Goal: Task Accomplishment & Management: Manage account settings

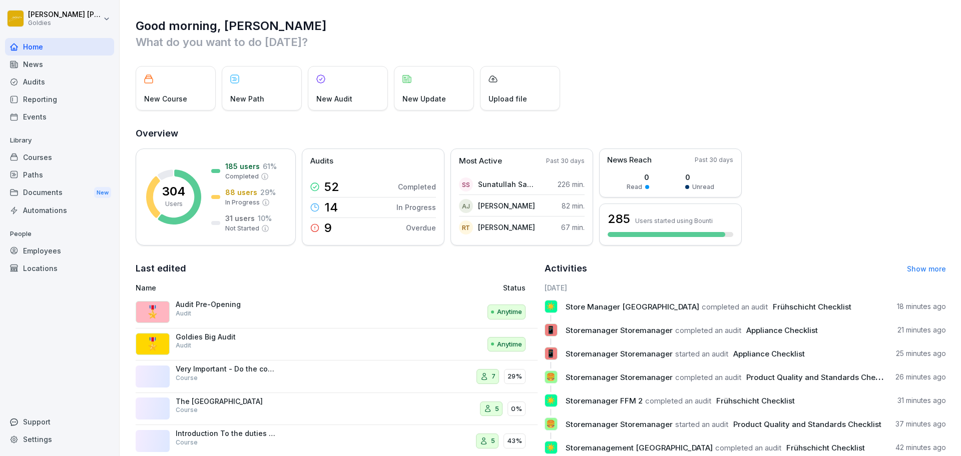
click at [33, 89] on div "Audits" at bounding box center [59, 82] width 109 height 18
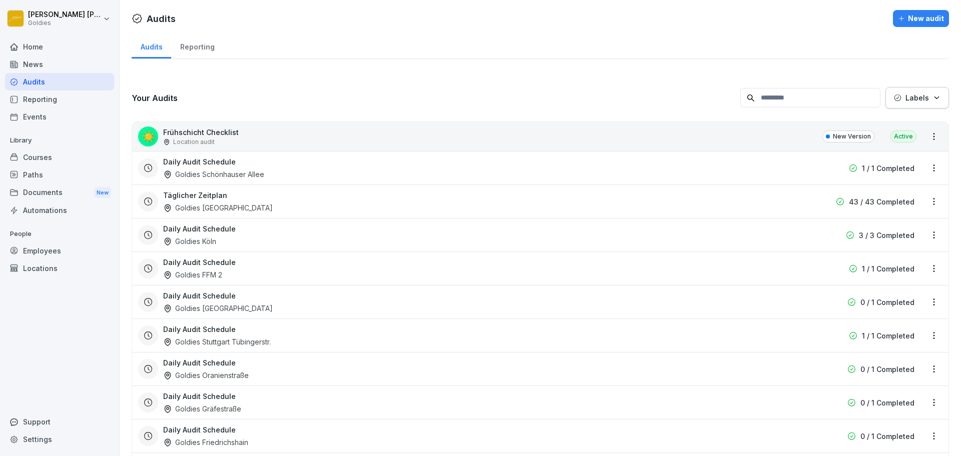
click at [211, 44] on div "Reporting" at bounding box center [197, 46] width 52 height 26
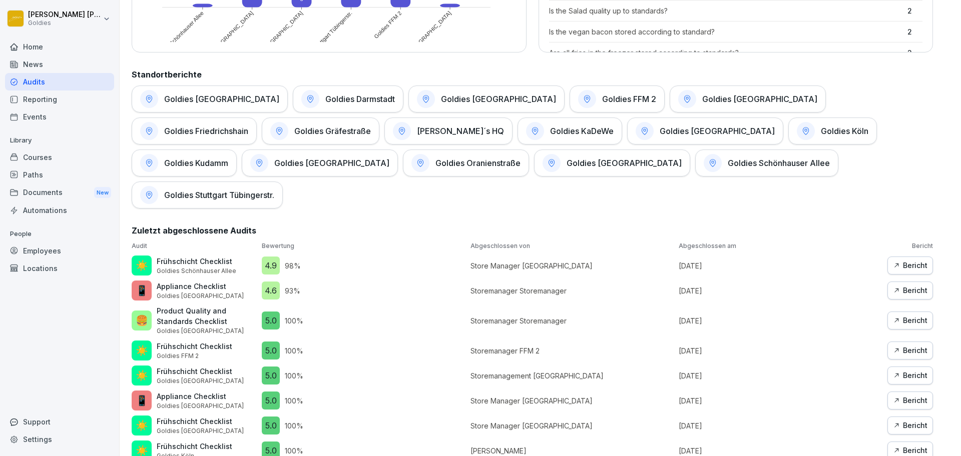
scroll to position [450, 0]
click at [728, 162] on h1 "Goldies Schönhauser Allee" at bounding box center [779, 163] width 102 height 10
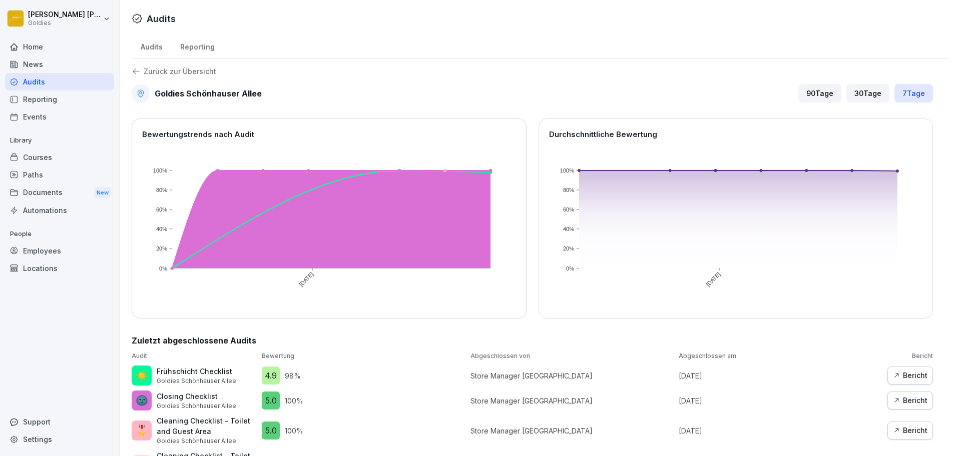
click at [862, 89] on div "30 Tage" at bounding box center [867, 93] width 43 height 19
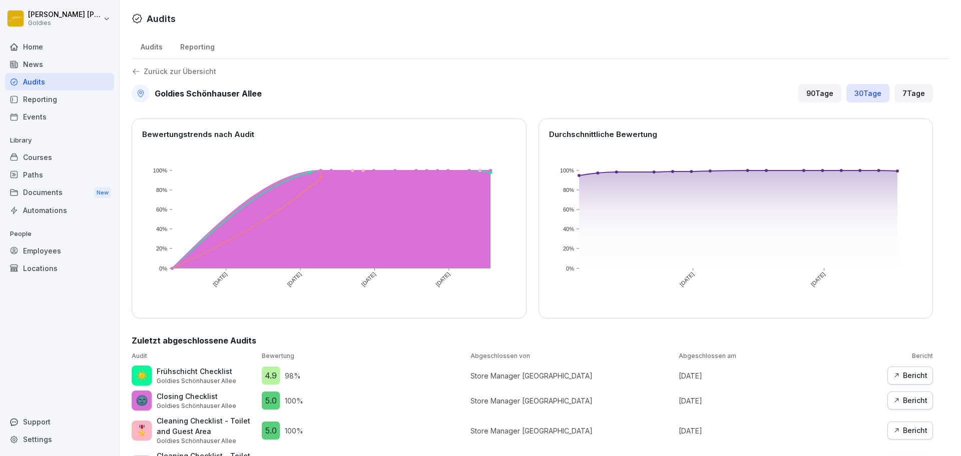
scroll to position [20, 0]
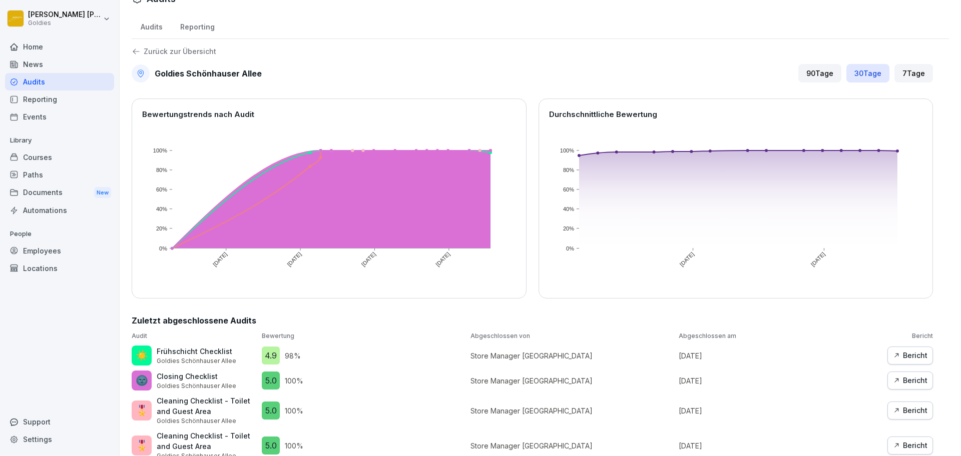
click at [203, 29] on div "Reporting" at bounding box center [197, 26] width 52 height 26
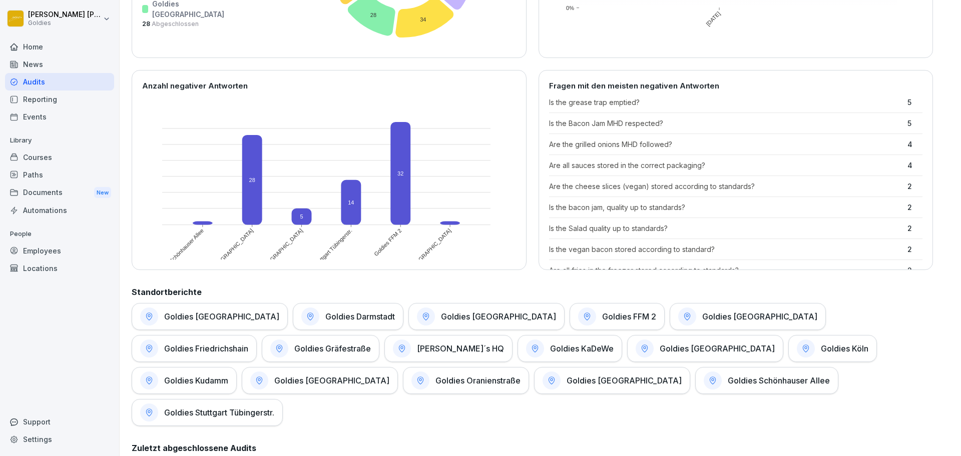
scroll to position [237, 0]
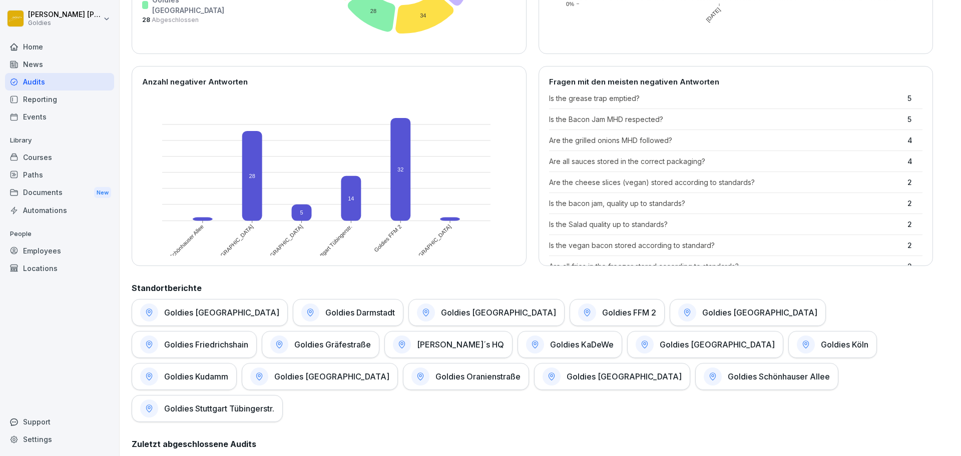
click at [435, 322] on div "Goldies [GEOGRAPHIC_DATA]" at bounding box center [486, 312] width 156 height 27
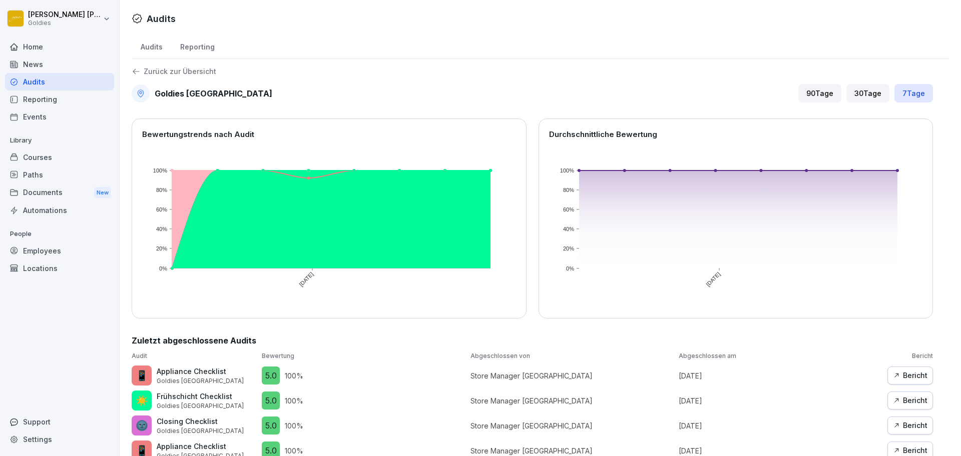
click at [861, 96] on div "30 Tage" at bounding box center [867, 93] width 43 height 19
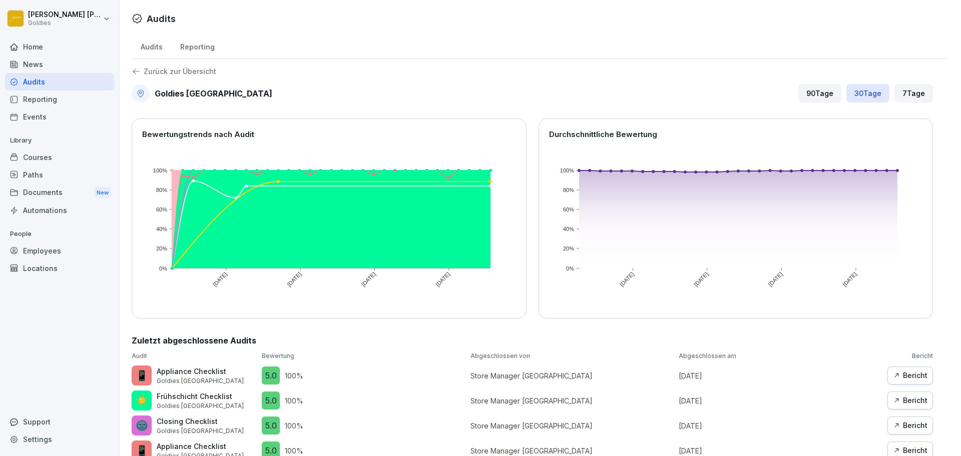
click at [206, 53] on div "Reporting" at bounding box center [197, 46] width 52 height 26
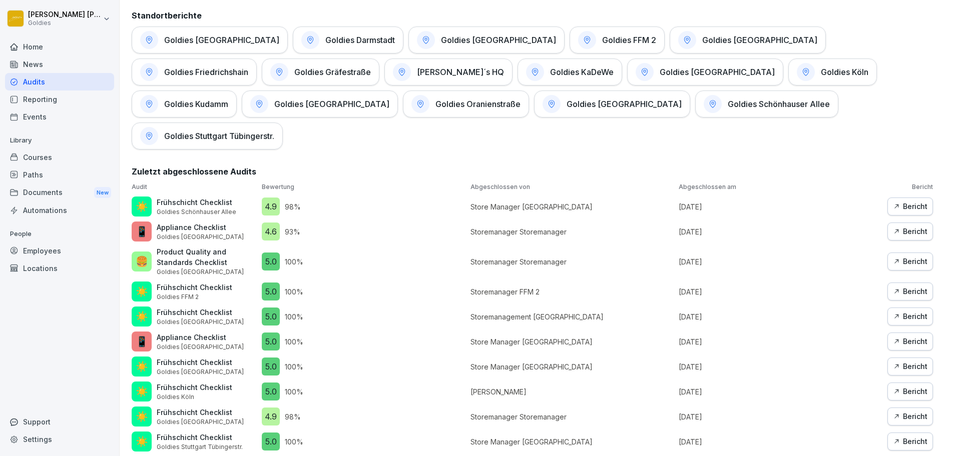
scroll to position [508, 0]
click at [56, 265] on div "Locations" at bounding box center [59, 269] width 109 height 18
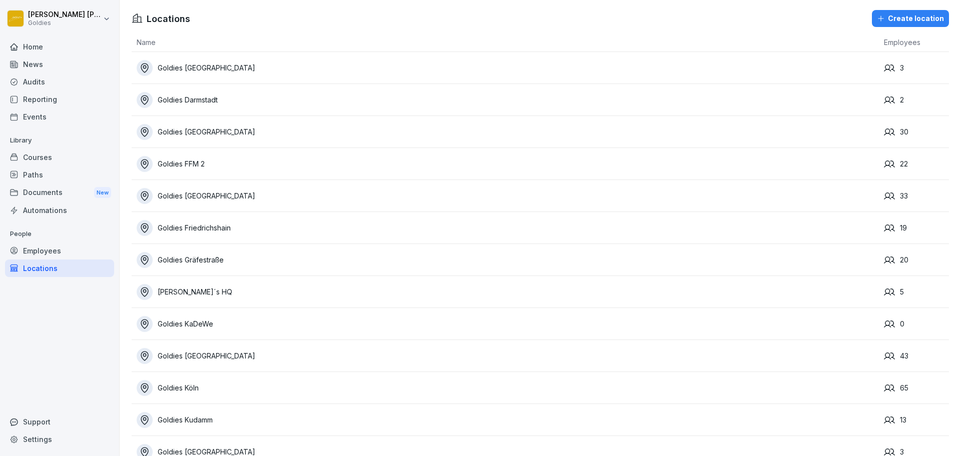
click at [261, 128] on div "Goldies [GEOGRAPHIC_DATA]" at bounding box center [508, 132] width 742 height 16
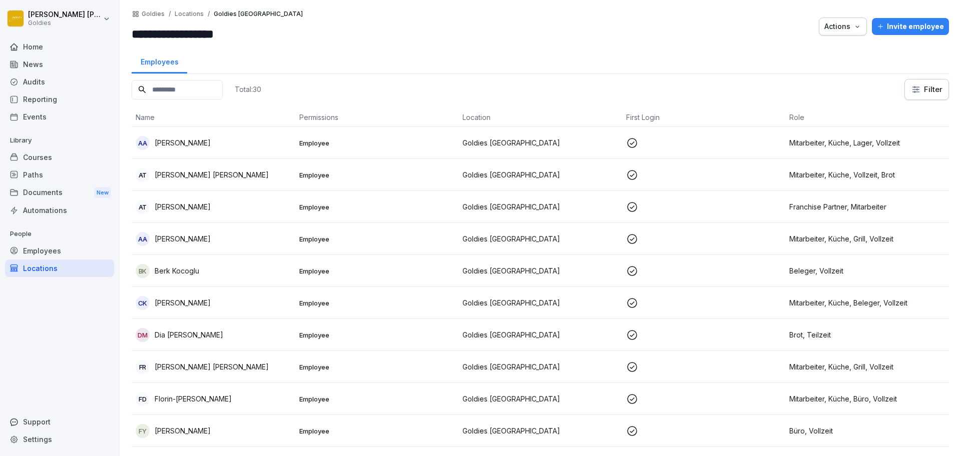
click at [198, 36] on input "**********" at bounding box center [192, 34] width 120 height 18
drag, startPoint x: 249, startPoint y: 34, endPoint x: 181, endPoint y: 34, distance: 68.1
click at [181, 34] on input "**********" at bounding box center [192, 34] width 120 height 18
type input "**********"
click at [356, 72] on div "Employees" at bounding box center [540, 61] width 817 height 26
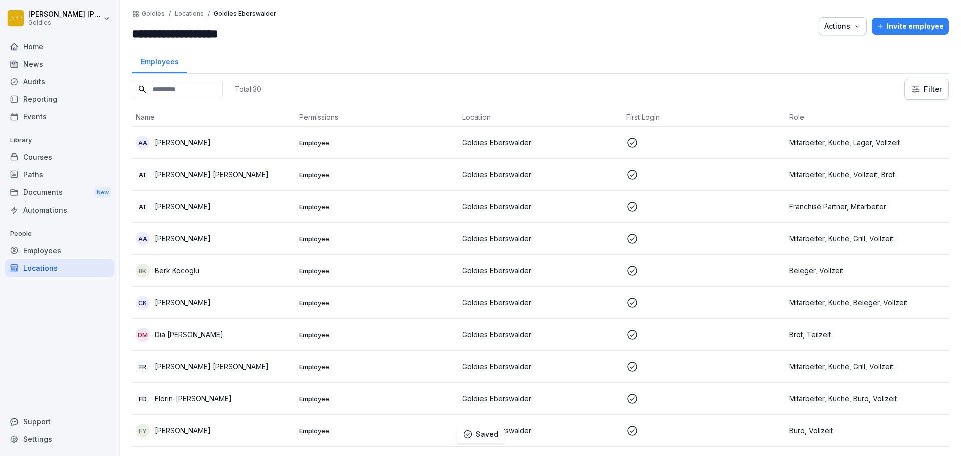
click at [65, 247] on div "Employees" at bounding box center [59, 251] width 109 height 18
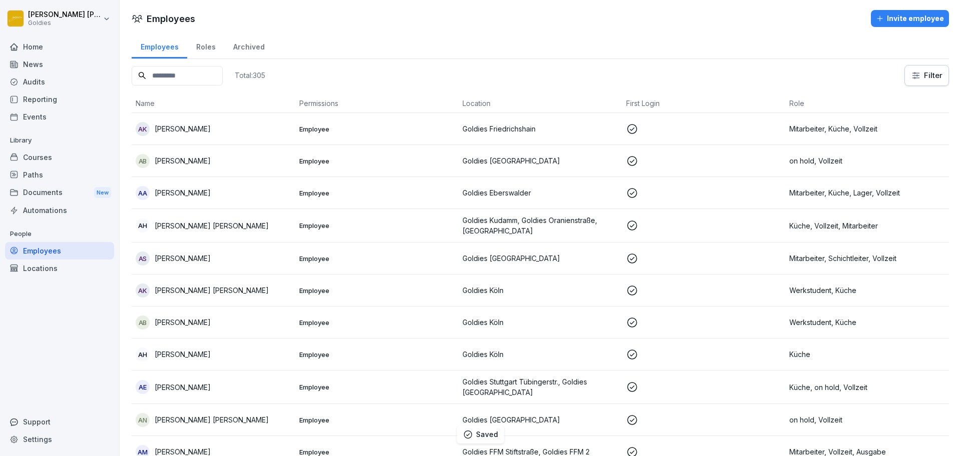
click at [191, 77] on input at bounding box center [177, 76] width 91 height 20
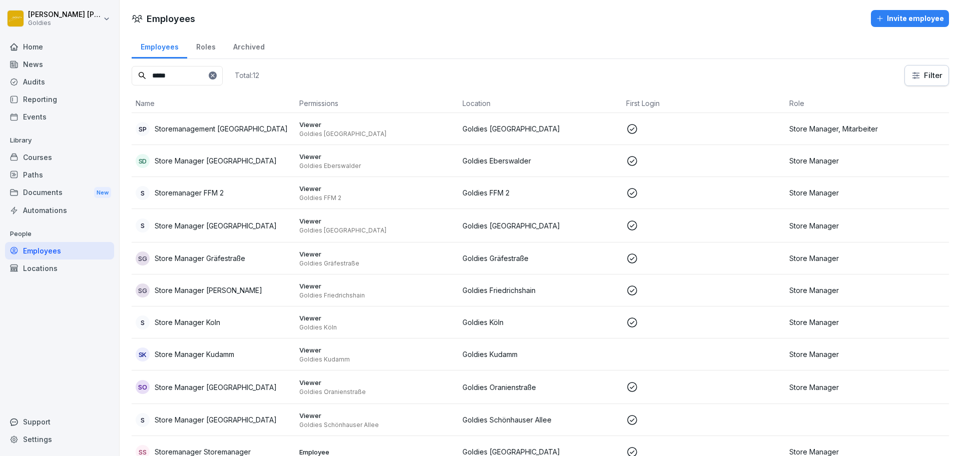
type input "*****"
click at [220, 164] on p "Store Manager [GEOGRAPHIC_DATA]" at bounding box center [216, 161] width 122 height 11
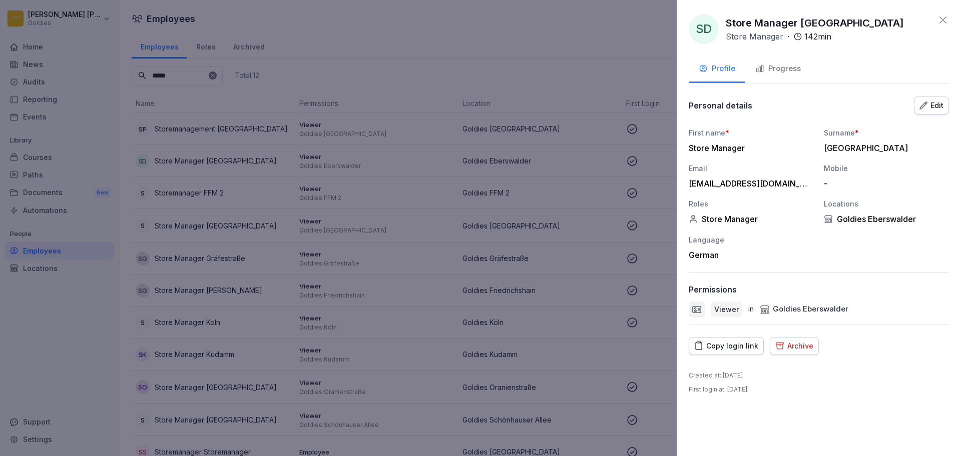
click at [921, 98] on button "Edit" at bounding box center [931, 106] width 35 height 18
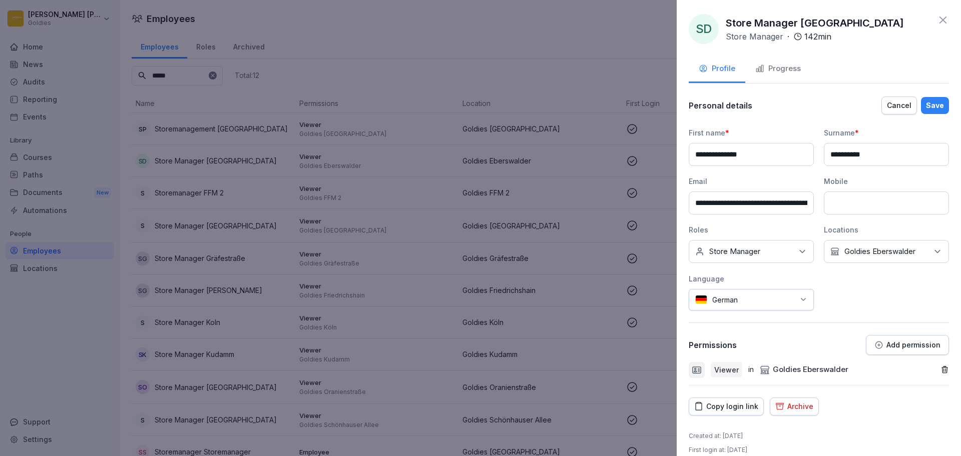
drag, startPoint x: 870, startPoint y: 156, endPoint x: 802, endPoint y: 161, distance: 67.7
click at [802, 161] on div "**********" at bounding box center [819, 219] width 260 height 183
type input "**********"
click at [926, 104] on div "Save" at bounding box center [935, 105] width 18 height 11
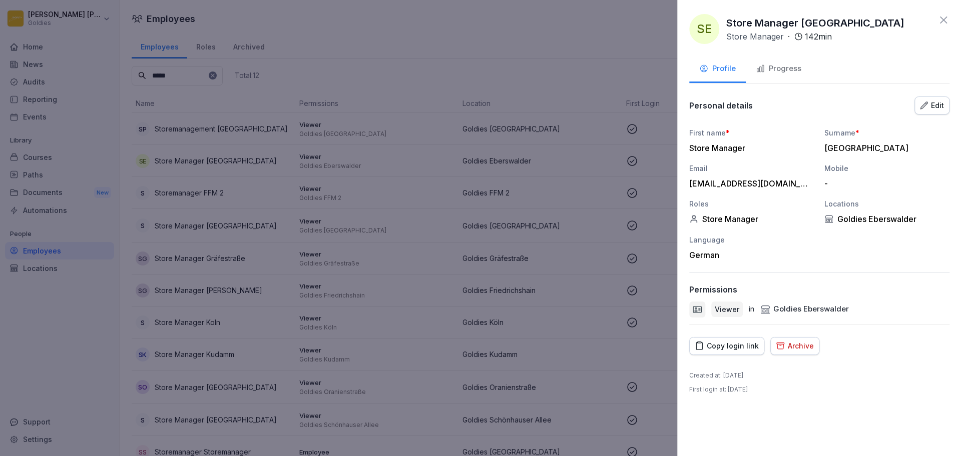
click at [603, 130] on div at bounding box center [480, 228] width 961 height 456
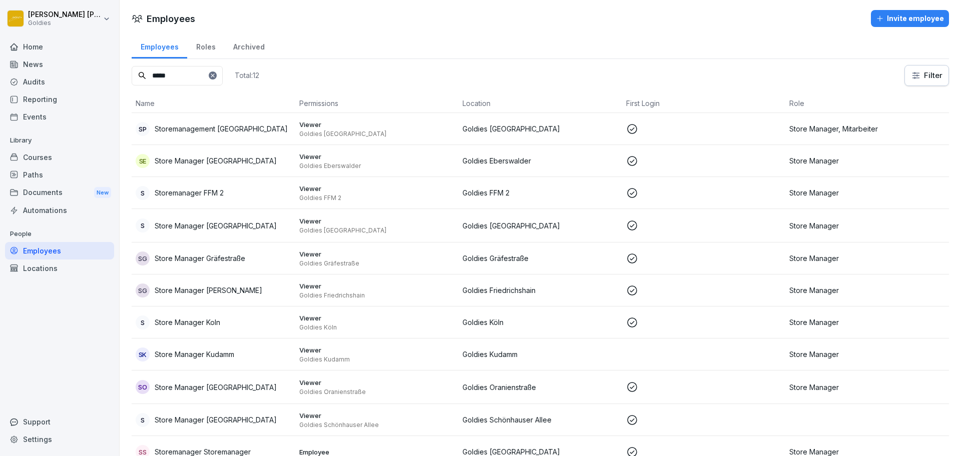
click at [22, 79] on div "Audits" at bounding box center [59, 82] width 109 height 18
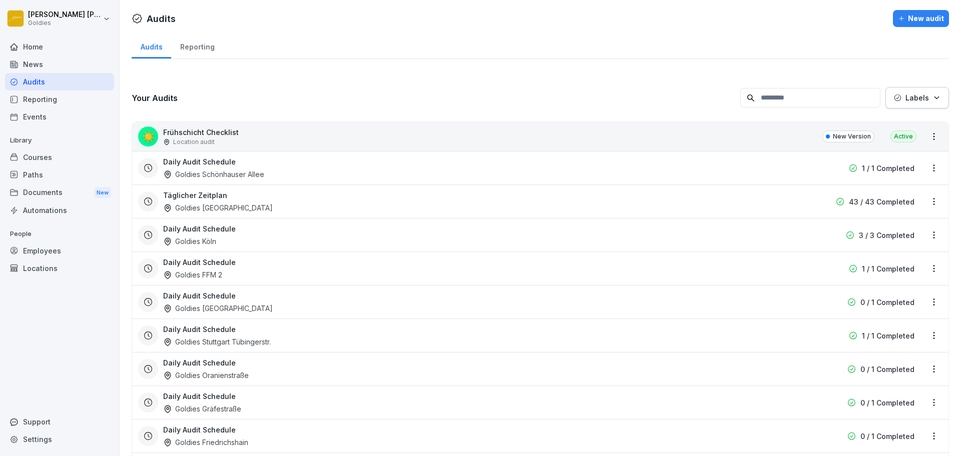
click at [188, 55] on div "Reporting" at bounding box center [197, 46] width 52 height 26
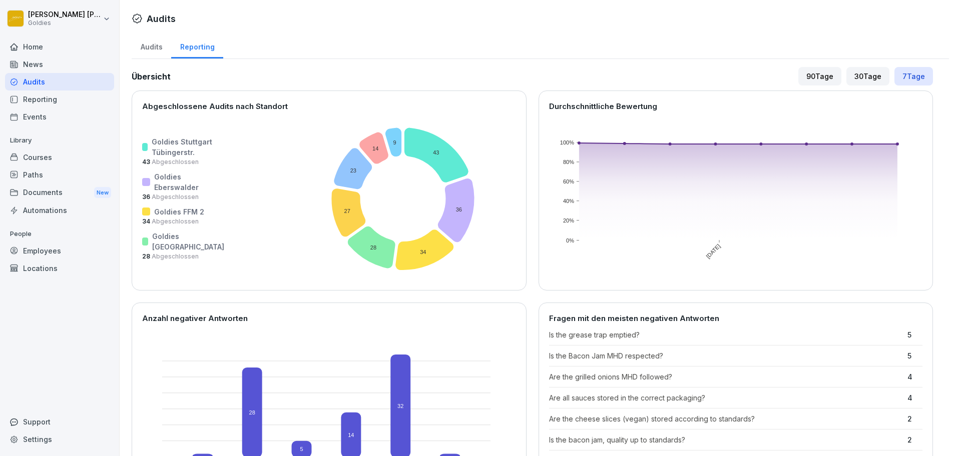
click at [849, 81] on div "30 Tage" at bounding box center [867, 76] width 43 height 19
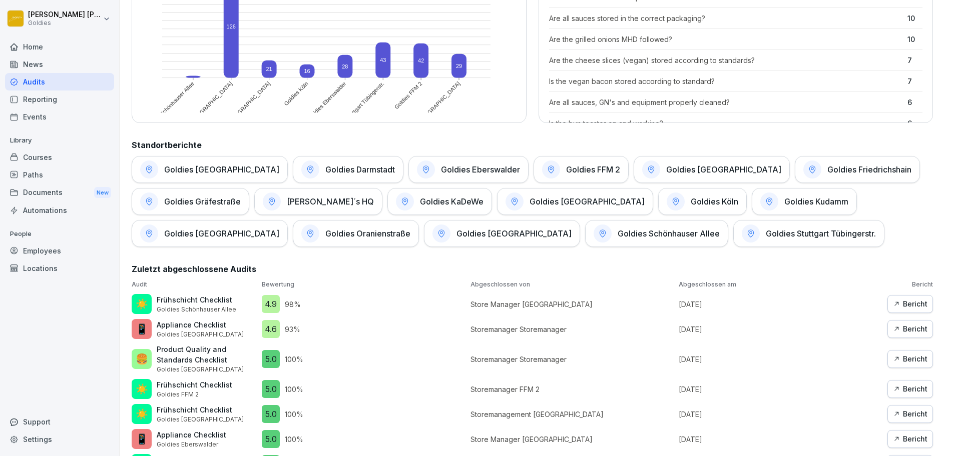
scroll to position [381, 0]
click at [441, 173] on h1 "Goldies Eberswalder" at bounding box center [480, 169] width 79 height 10
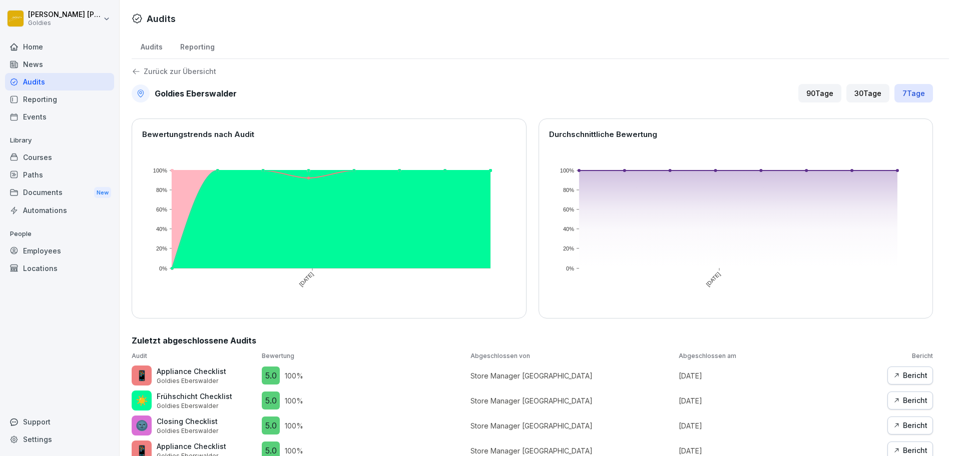
click at [859, 98] on div "30 Tage" at bounding box center [867, 93] width 43 height 19
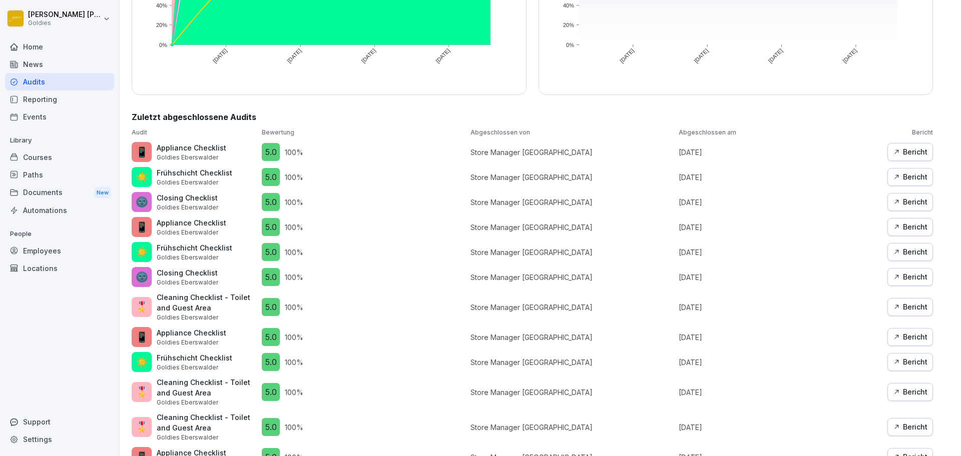
scroll to position [221, 0]
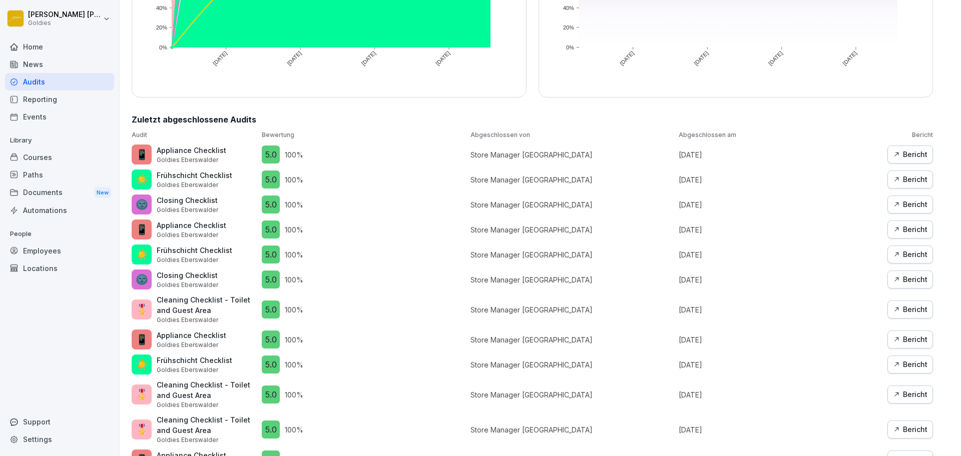
click at [906, 226] on div "Bericht" at bounding box center [910, 229] width 35 height 11
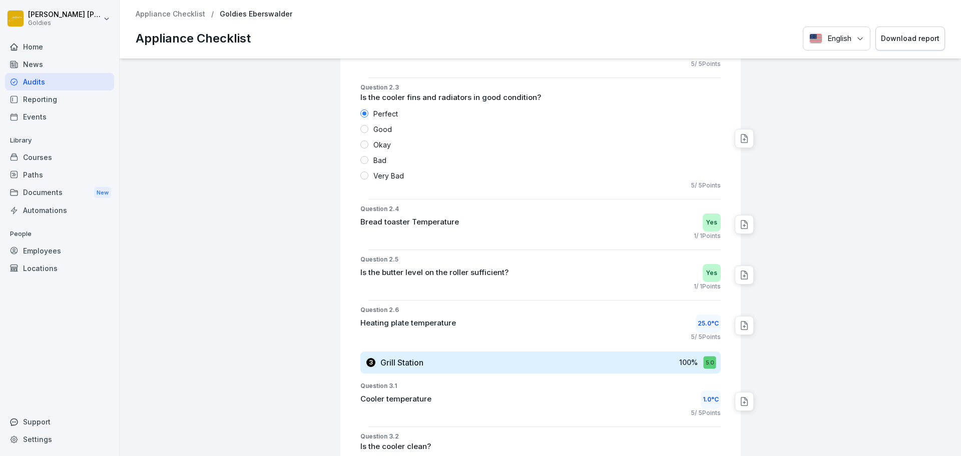
scroll to position [575, 0]
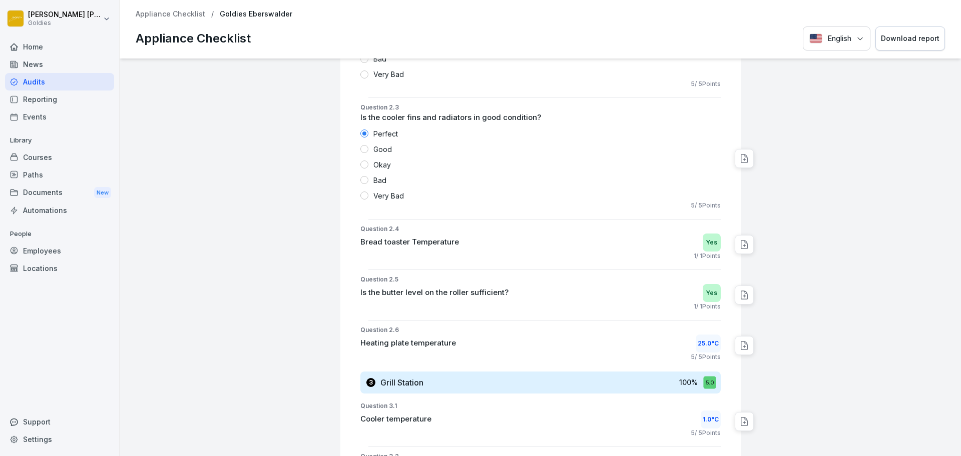
click at [173, 17] on p "Appliance Checklist" at bounding box center [171, 14] width 70 height 9
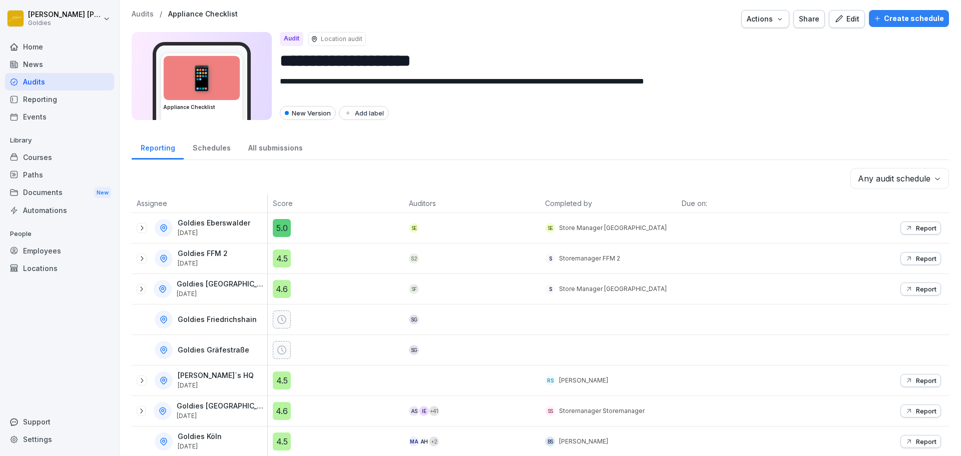
click at [146, 16] on p "Audits" at bounding box center [143, 14] width 22 height 9
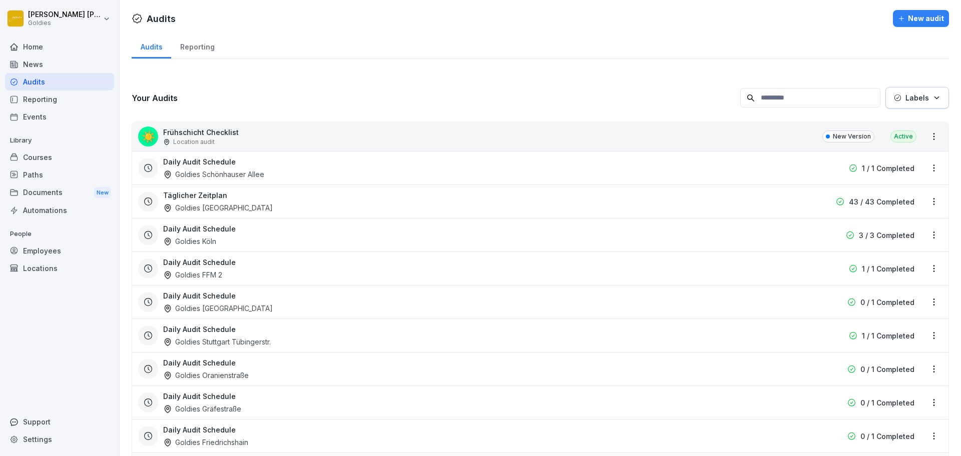
click at [194, 42] on div "Reporting" at bounding box center [197, 46] width 52 height 26
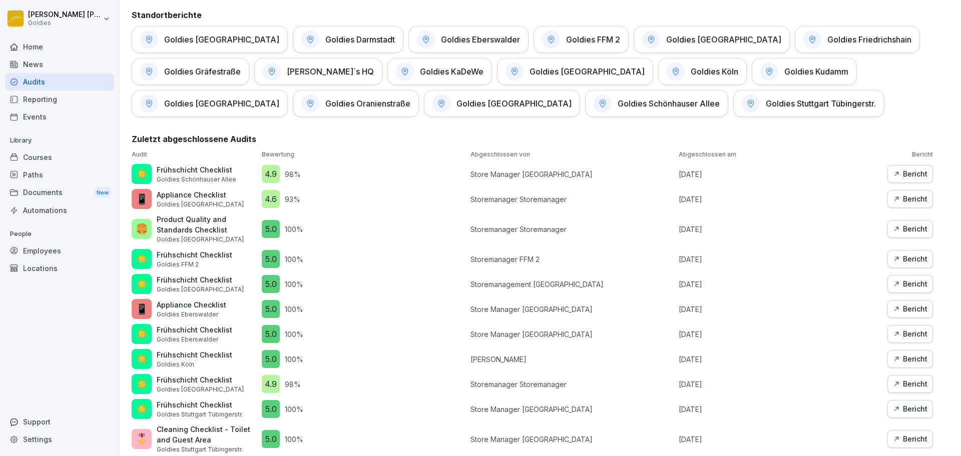
scroll to position [478, 0]
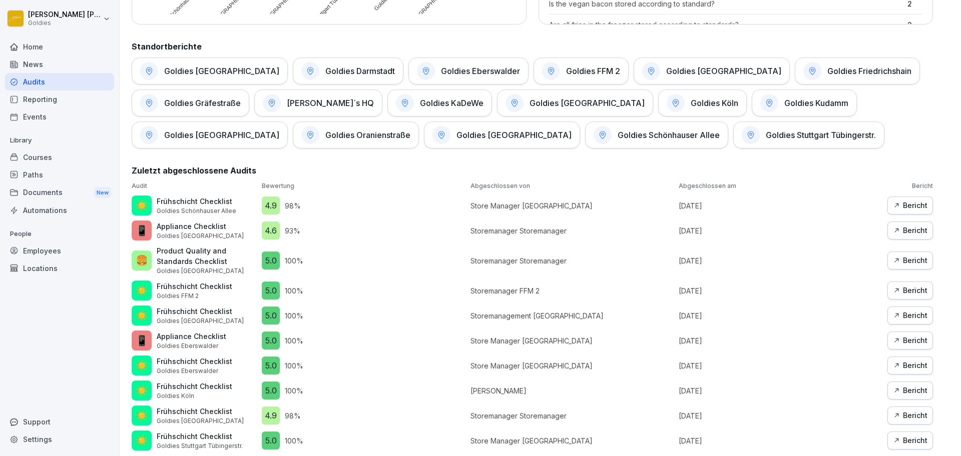
click at [408, 81] on div "Goldies Eberswalder" at bounding box center [468, 71] width 120 height 27
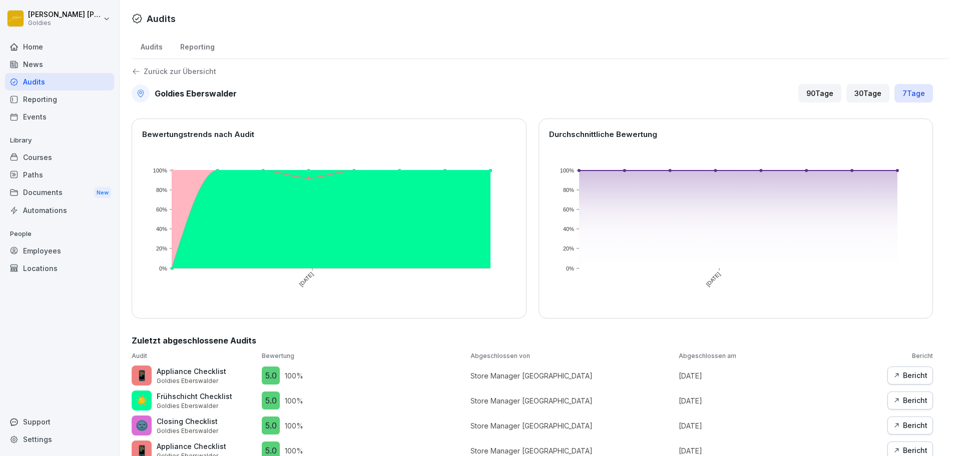
click at [855, 89] on div "30 Tage" at bounding box center [867, 93] width 43 height 19
